Goal: Transaction & Acquisition: Download file/media

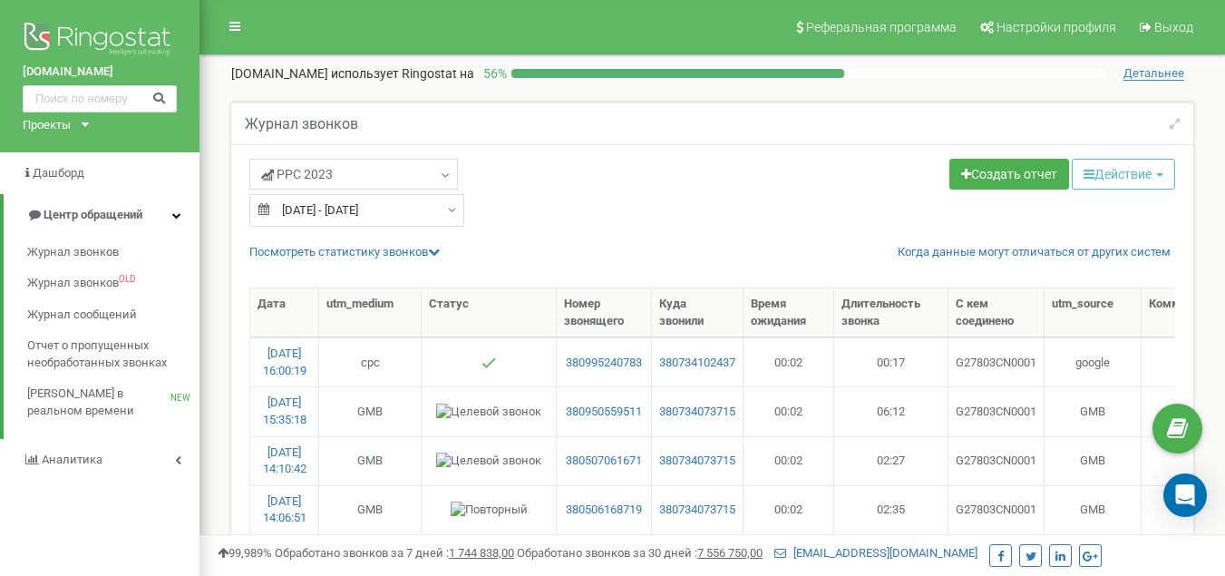
select select "100"
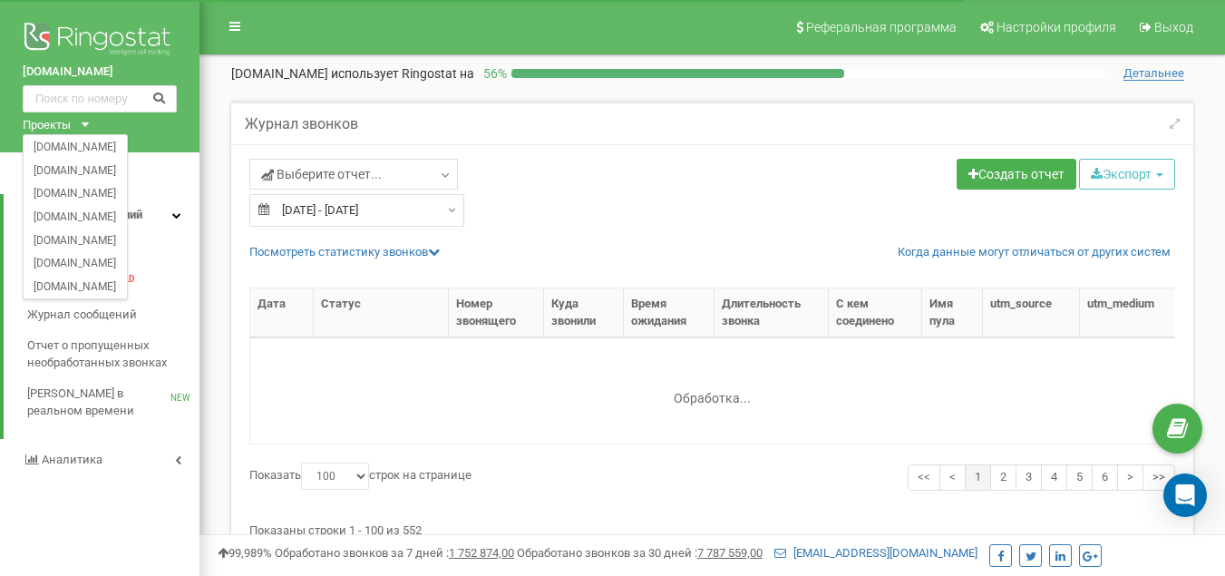
select select "100"
click at [89, 219] on link "[DOMAIN_NAME]" at bounding box center [75, 215] width 83 height 9
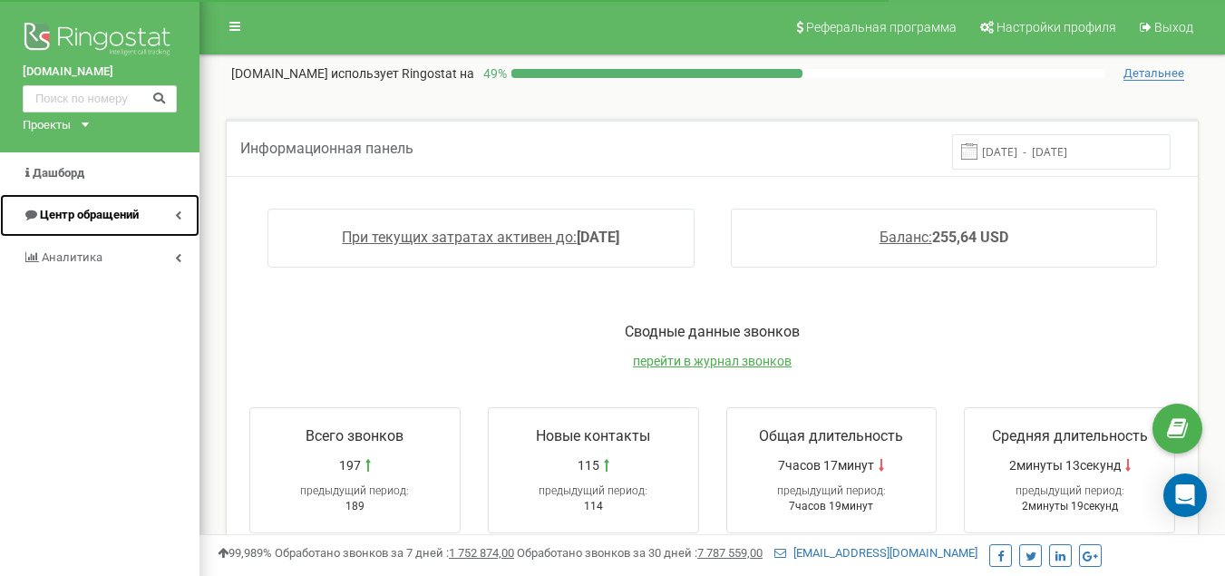
click at [120, 219] on span "Центр обращений" at bounding box center [89, 215] width 99 height 14
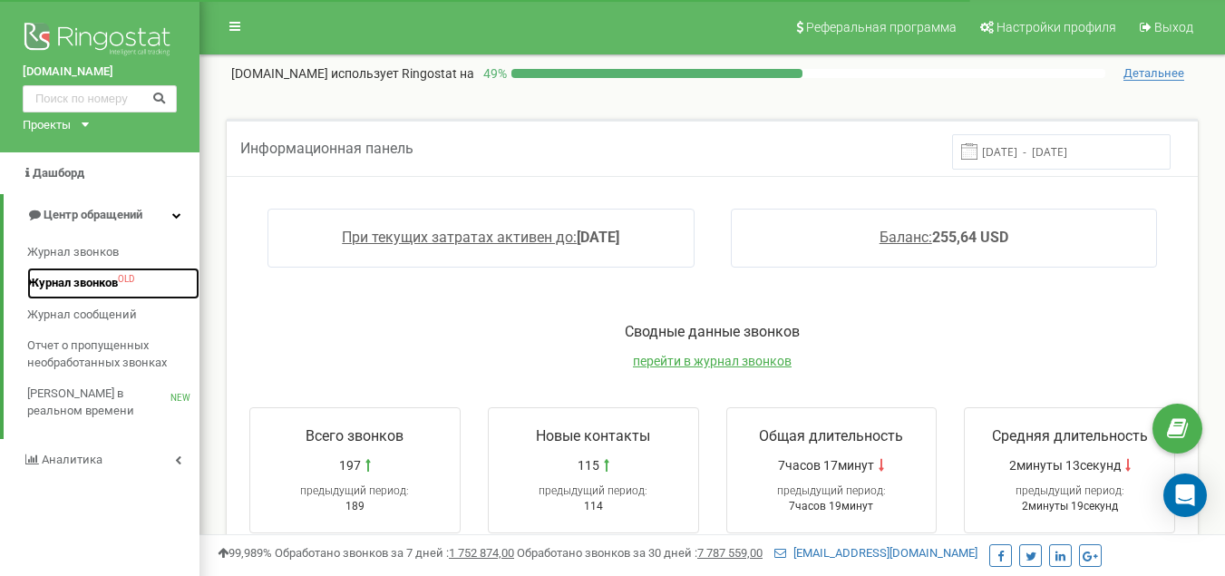
click at [116, 281] on span "Журнал звонков" at bounding box center [72, 283] width 91 height 17
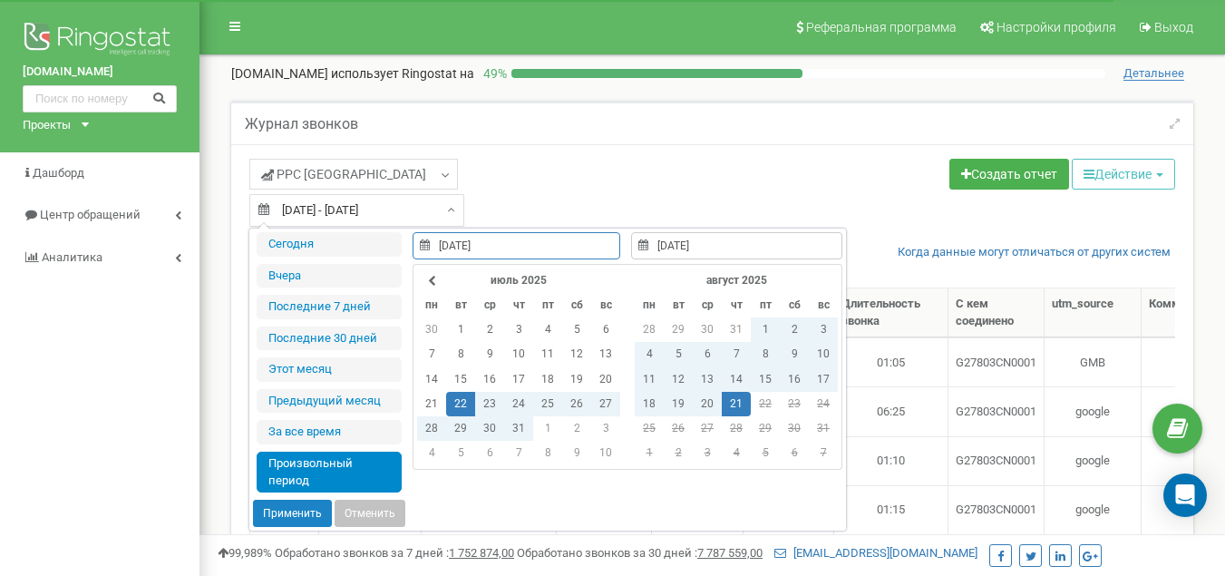
select select "100"
type input "20.08.2025"
click at [705, 406] on td "20" at bounding box center [707, 404] width 29 height 24
type input "20.08.2025"
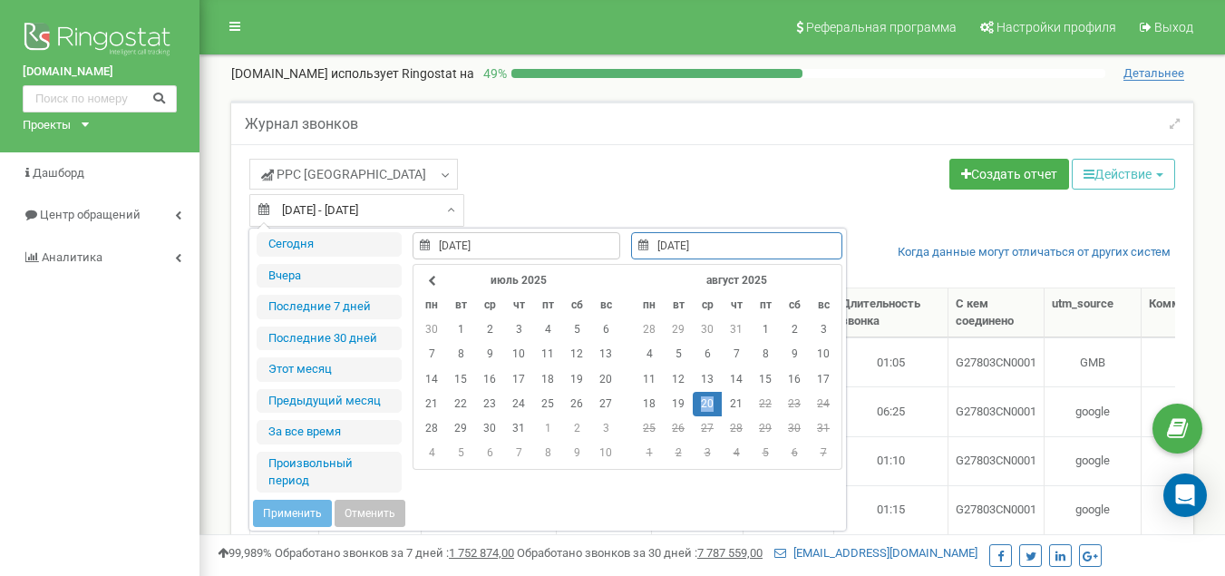
click at [705, 406] on td "20" at bounding box center [707, 404] width 29 height 24
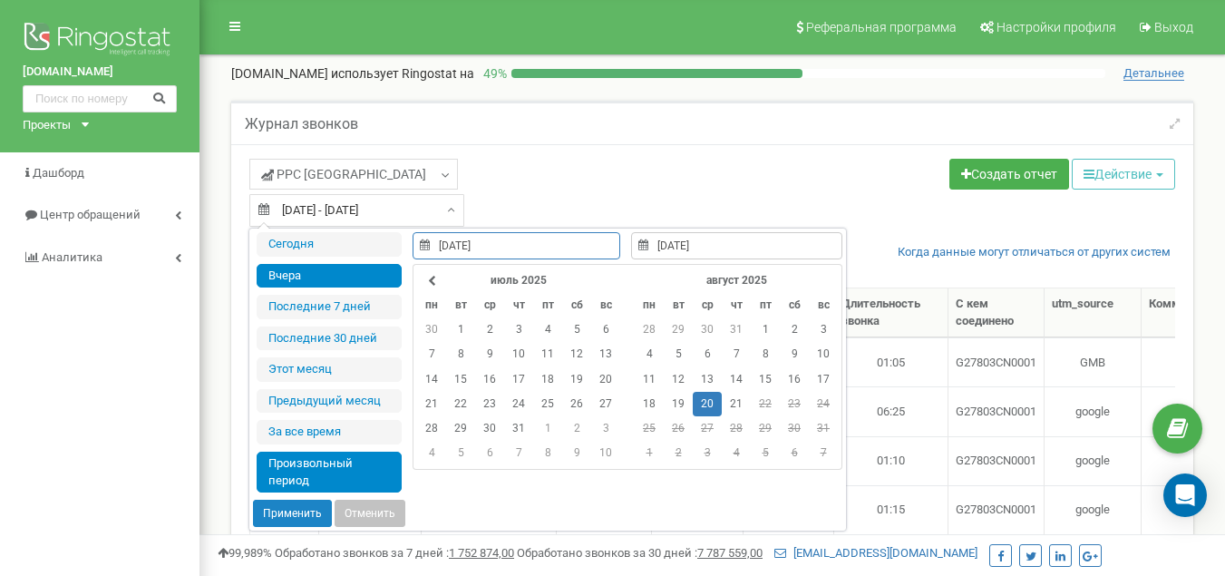
type input "20.08.2025"
click at [309, 510] on button "Применить" at bounding box center [292, 513] width 79 height 27
type input "[DATE] - [DATE]"
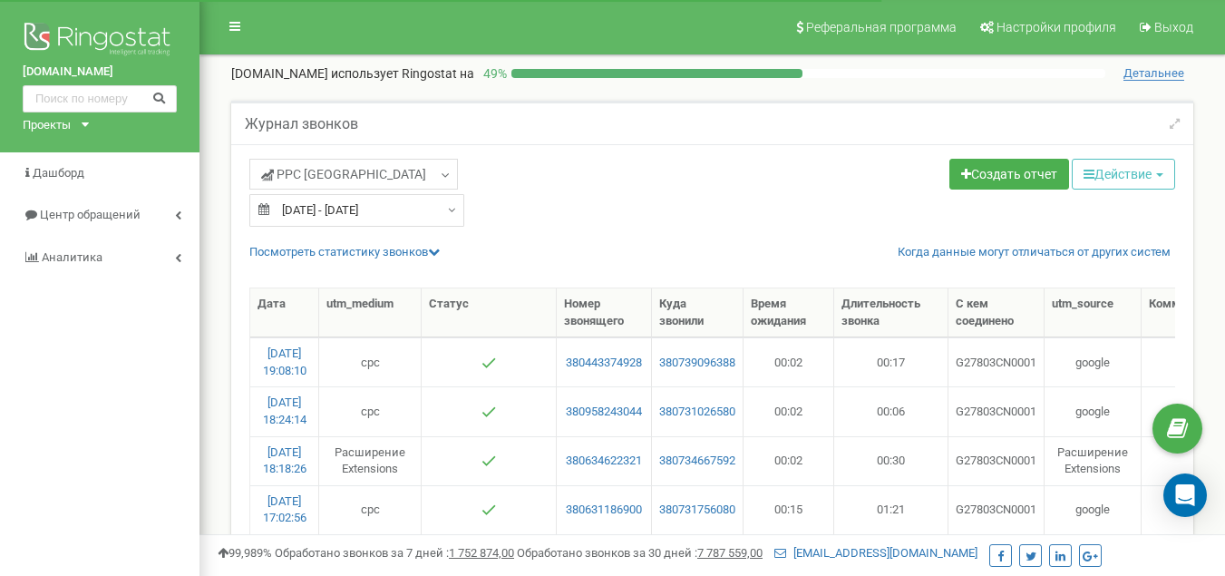
select select "100"
click at [1088, 169] on icon "button" at bounding box center [1089, 174] width 11 height 13
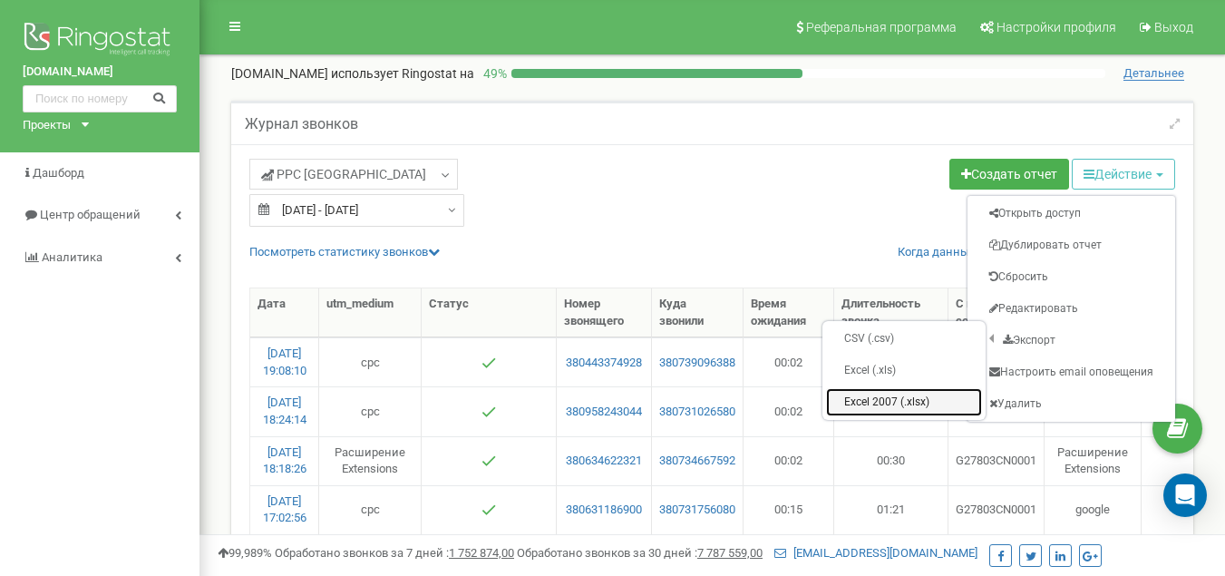
click at [893, 394] on link "Excel 2007 (.xlsx)" at bounding box center [904, 402] width 156 height 28
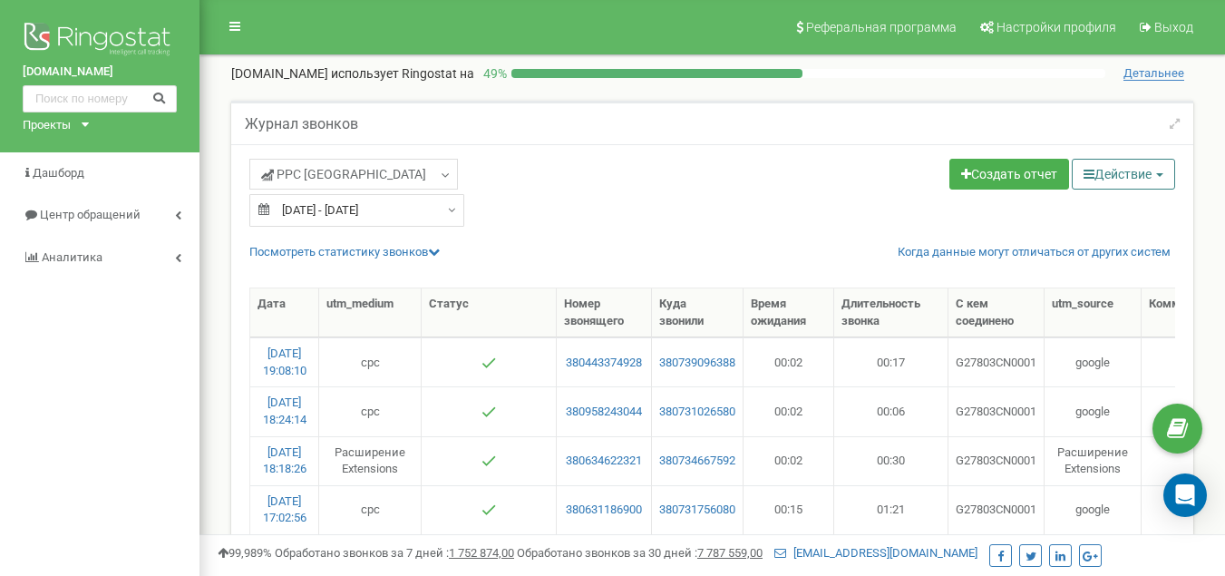
click at [1085, 172] on icon "button" at bounding box center [1089, 174] width 11 height 13
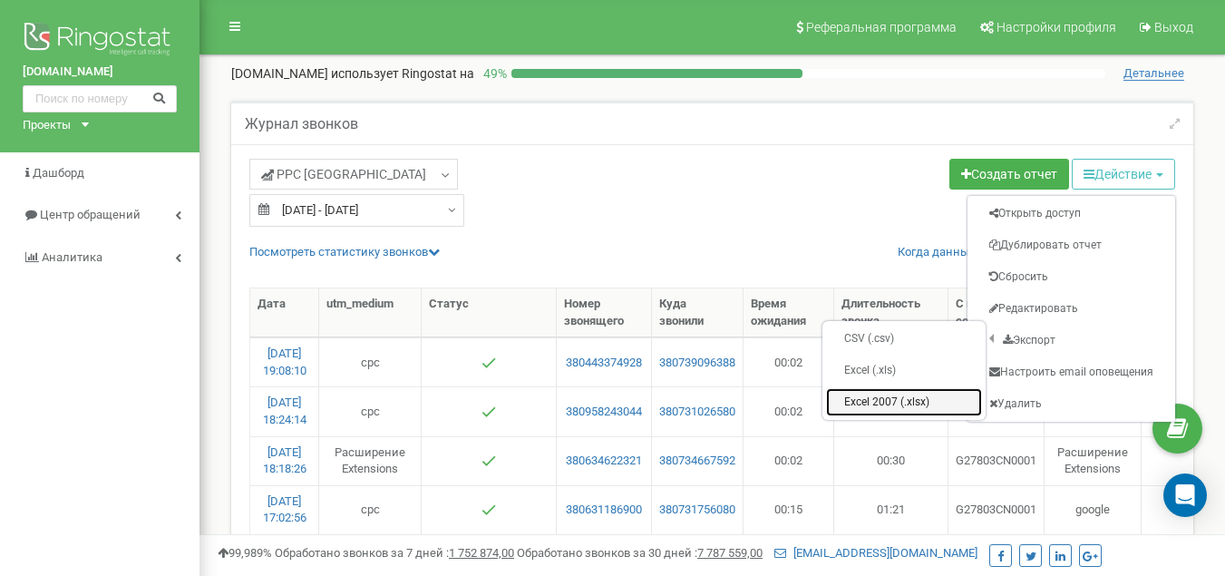
click at [888, 402] on link "Excel 2007 (.xlsx)" at bounding box center [904, 402] width 156 height 28
